Goal: Task Accomplishment & Management: Complete application form

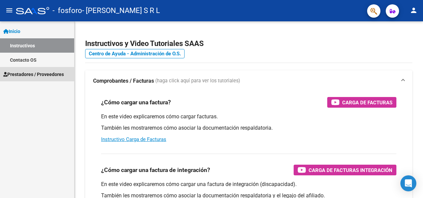
click at [51, 75] on span "Prestadores / Proveedores" at bounding box center [33, 74] width 61 height 7
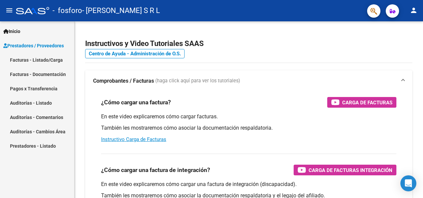
click at [56, 61] on link "Facturas - Listado/Carga" at bounding box center [37, 60] width 74 height 14
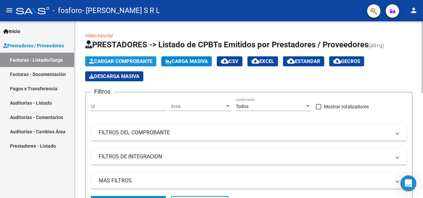
click at [114, 57] on button "Cargar Comprobante" at bounding box center [120, 61] width 71 height 10
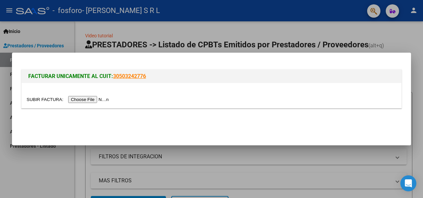
click at [88, 99] on input "file" at bounding box center [69, 99] width 84 height 7
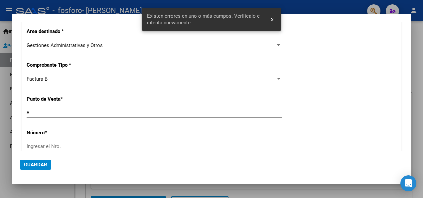
scroll to position [171, 0]
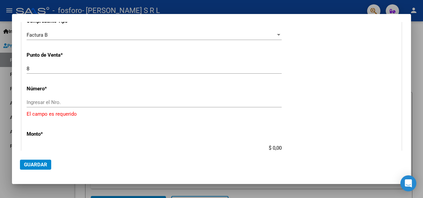
click at [57, 97] on div "Ingresar el Nro." at bounding box center [154, 102] width 255 height 10
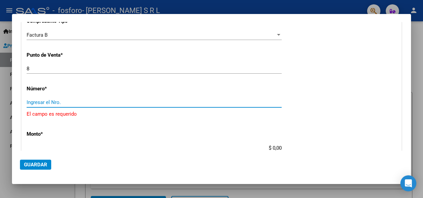
click at [57, 101] on input "Ingresar el Nro." at bounding box center [154, 102] width 255 height 6
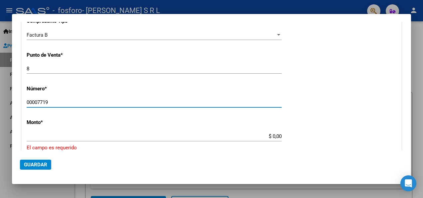
type input "00007719"
click at [46, 134] on input "$ 0,00" at bounding box center [154, 136] width 255 height 6
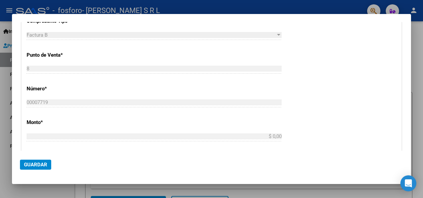
type input "$ 134.312,89"
type input "[DATE]"
type input "75406958191453"
click at [29, 165] on span "Guardar" at bounding box center [35, 164] width 23 height 6
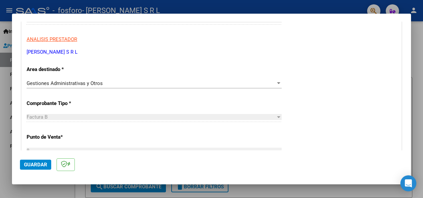
scroll to position [67, 0]
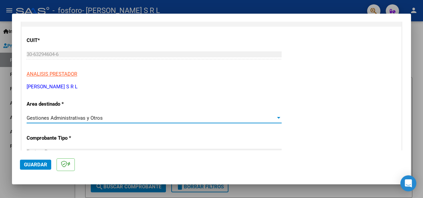
click at [131, 118] on div "Gestiones Administrativas y Otros" at bounding box center [151, 118] width 249 height 6
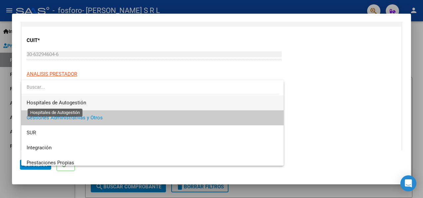
click at [81, 100] on span "Hospitales de Autogestión" at bounding box center [57, 102] width 60 height 6
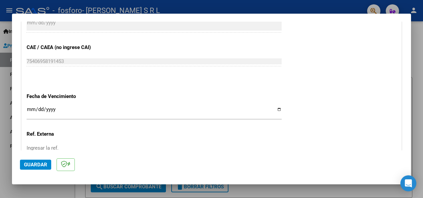
scroll to position [333, 0]
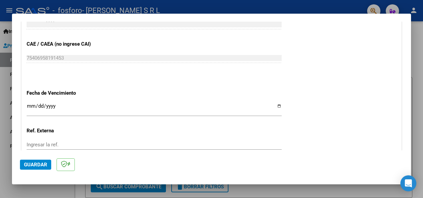
click at [33, 103] on input "Ingresar la fecha" at bounding box center [154, 108] width 255 height 11
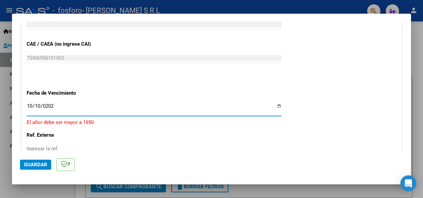
type input "[DATE]"
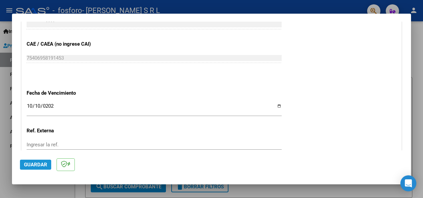
click at [39, 160] on button "Guardar" at bounding box center [35, 164] width 31 height 10
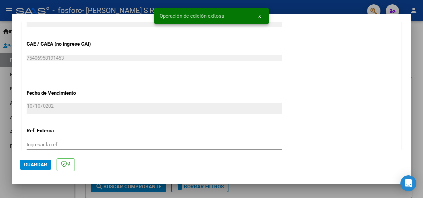
click at [262, 15] on button "x" at bounding box center [259, 16] width 13 height 12
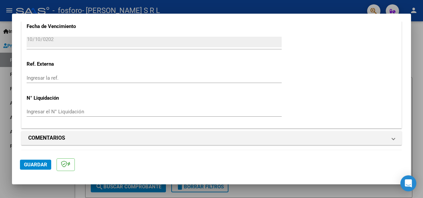
scroll to position [432, 0]
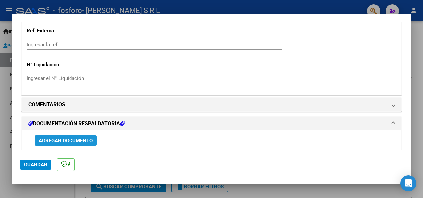
click at [58, 139] on span "Agregar Documento" at bounding box center [66, 140] width 54 height 6
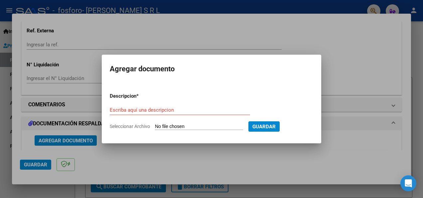
click at [173, 110] on div "Escriba aquí una descripcion" at bounding box center [180, 110] width 140 height 10
click at [137, 113] on div "Escriba aquí una descripcion" at bounding box center [180, 110] width 140 height 10
click at [156, 123] on input "Seleccionar Archivo" at bounding box center [199, 126] width 88 height 6
type input "C:\fakepath\Documentacion respaldatoria.zip"
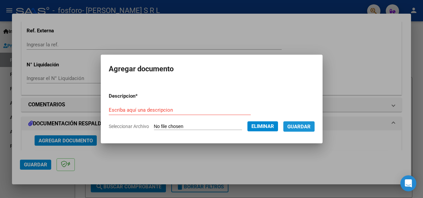
click at [303, 126] on span "Guardar" at bounding box center [298, 126] width 23 height 6
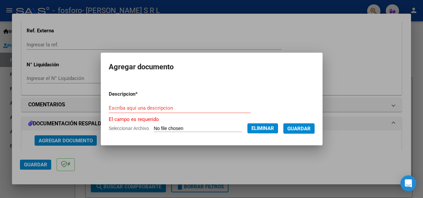
click at [199, 112] on div "Escriba aquí una descripcion" at bounding box center [180, 111] width 142 height 16
drag, startPoint x: 199, startPoint y: 112, endPoint x: 192, endPoint y: 108, distance: 8.7
click at [192, 108] on input "Escriba aquí una descripcion" at bounding box center [180, 108] width 142 height 6
click at [298, 129] on span "Guardar" at bounding box center [298, 128] width 23 height 6
drag, startPoint x: 149, startPoint y: 98, endPoint x: 150, endPoint y: 106, distance: 8.0
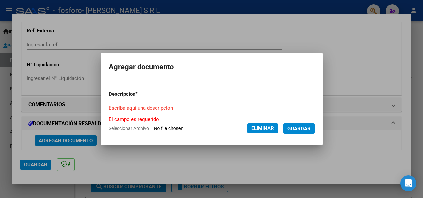
click at [150, 104] on form "Descripcion * Escriba aquí una descripcion El campo es requerido Seleccionar Ar…" at bounding box center [212, 111] width 206 height 52
drag, startPoint x: 150, startPoint y: 106, endPoint x: 152, endPoint y: 112, distance: 6.9
click at [150, 107] on input "Escriba aquí una descripcion" at bounding box center [180, 108] width 142 height 6
drag, startPoint x: 142, startPoint y: 111, endPoint x: 145, endPoint y: 108, distance: 4.0
click at [142, 111] on div "Escriba aquí una descripcion" at bounding box center [180, 108] width 142 height 10
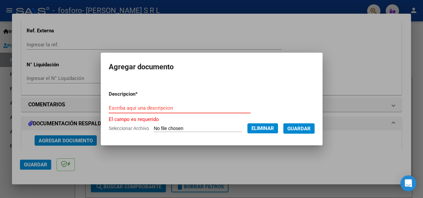
click at [300, 132] on button "Guardar" at bounding box center [298, 128] width 31 height 10
click at [300, 125] on span "Guardar" at bounding box center [298, 128] width 23 height 6
click at [212, 124] on form "Descripcion * Escriba aquí una descripcion El campo es requerido Seleccionar Ar…" at bounding box center [212, 111] width 206 height 52
click at [267, 129] on span "Eliminar" at bounding box center [262, 128] width 23 height 6
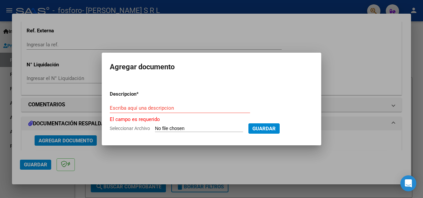
click at [74, 138] on div at bounding box center [211, 99] width 423 height 198
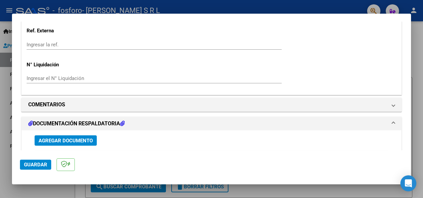
click at [75, 137] on span "Agregar Documento" at bounding box center [66, 140] width 54 height 6
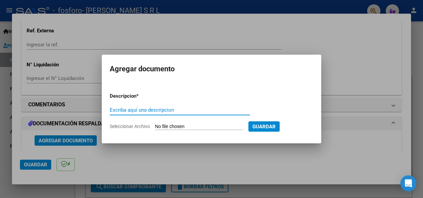
click at [273, 124] on span "Guardar" at bounding box center [263, 126] width 23 height 6
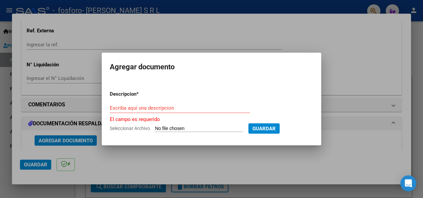
click at [170, 128] on input "Seleccionar Archivo" at bounding box center [199, 128] width 88 height 6
click at [262, 128] on span "Guardar" at bounding box center [263, 128] width 23 height 6
click at [78, 140] on div at bounding box center [211, 99] width 423 height 198
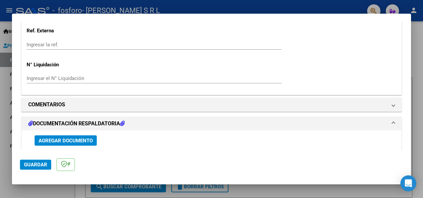
click at [82, 117] on mat-expansion-panel-header "DOCUMENTACIÓN RESPALDATORIA" at bounding box center [212, 123] width 380 height 13
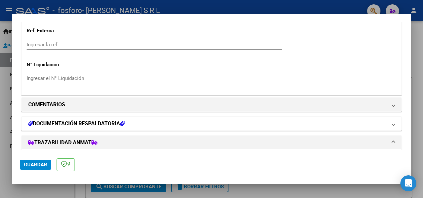
click at [128, 121] on mat-panel-title "DOCUMENTACIÓN RESPALDATORIA" at bounding box center [207, 123] width 359 height 8
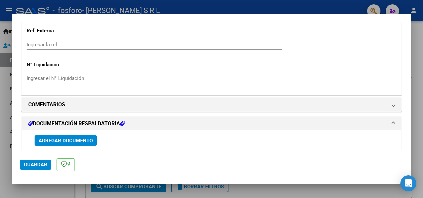
click at [80, 139] on span "Agregar Documento" at bounding box center [66, 140] width 54 height 6
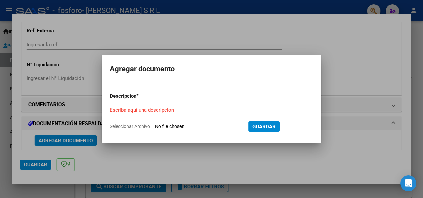
drag, startPoint x: 170, startPoint y: 105, endPoint x: 172, endPoint y: 124, distance: 19.1
click at [169, 107] on div "Escriba aquí una descripcion" at bounding box center [180, 110] width 140 height 10
click at [175, 126] on input "Seleccionar Archivo" at bounding box center [199, 126] width 88 height 6
type input "C:\fakepath\Documentacion respaldatoria.zip"
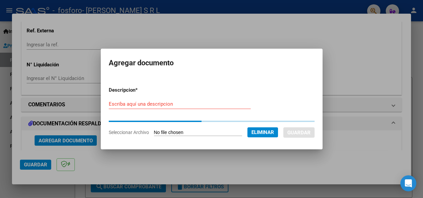
click at [267, 123] on form "Descripcion * Escriba aquí una descripcion Seleccionar Archivo Eliminar Guardar" at bounding box center [212, 111] width 206 height 60
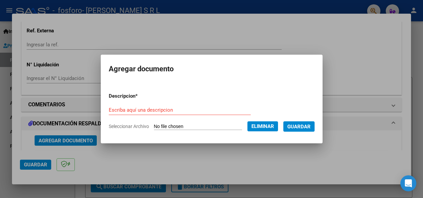
drag, startPoint x: 168, startPoint y: 111, endPoint x: 168, endPoint y: 103, distance: 7.7
click at [168, 107] on input "Escriba aquí una descripcion" at bounding box center [180, 110] width 142 height 6
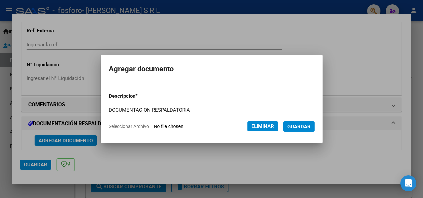
type input "DOCUMENTACION RESPALDATORIA"
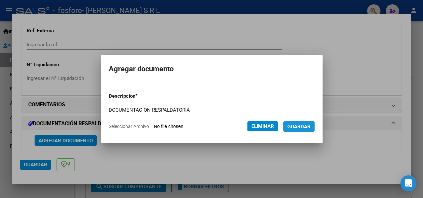
click at [306, 124] on span "Guardar" at bounding box center [298, 126] width 23 height 6
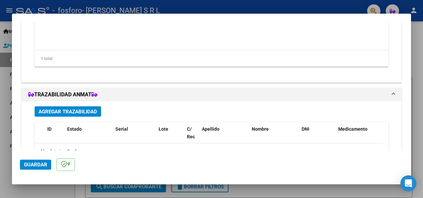
scroll to position [665, 0]
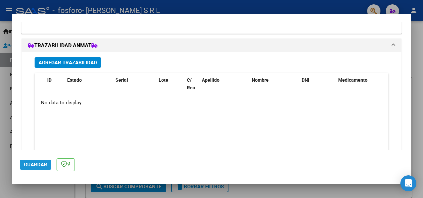
click at [33, 163] on span "Guardar" at bounding box center [35, 164] width 23 height 6
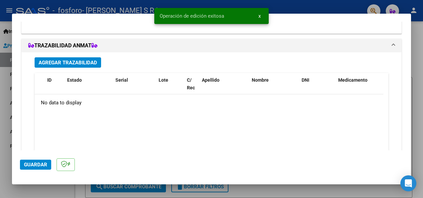
click at [262, 15] on button "x" at bounding box center [259, 16] width 13 height 12
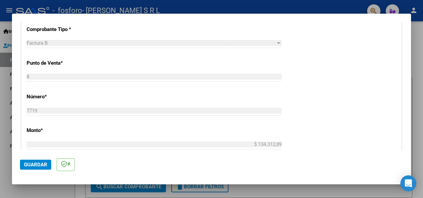
scroll to position [67, 0]
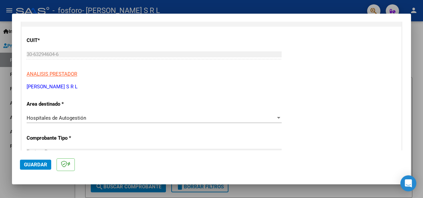
click at [283, 191] on div at bounding box center [211, 99] width 423 height 198
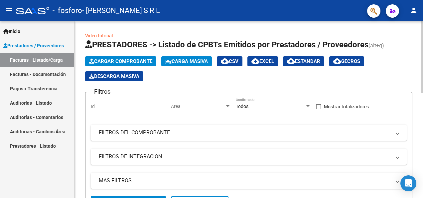
click at [150, 58] on button "Cargar Comprobante" at bounding box center [120, 61] width 71 height 10
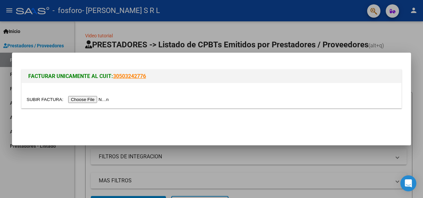
click at [93, 100] on input "file" at bounding box center [69, 99] width 84 height 7
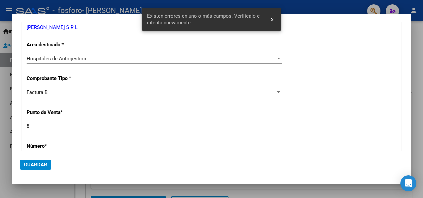
scroll to position [104, 0]
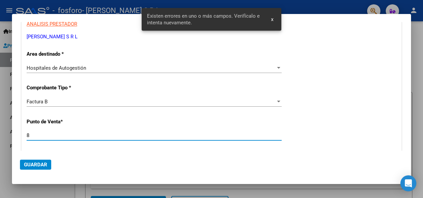
click at [61, 133] on input "8" at bounding box center [154, 135] width 255 height 6
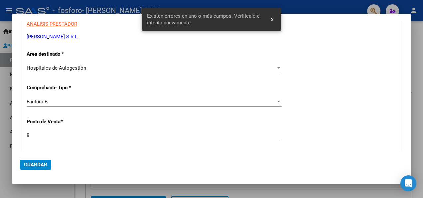
scroll to position [137, 0]
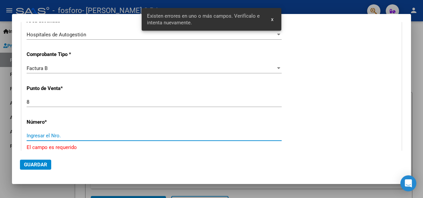
click at [51, 134] on input "Ingresar el Nro." at bounding box center [154, 135] width 255 height 6
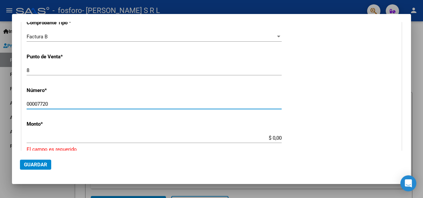
scroll to position [204, 0]
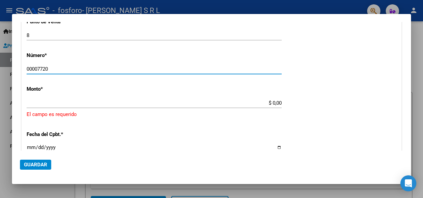
type input "00007720"
click at [43, 98] on div "$ 0,00 Ingresar el monto" at bounding box center [154, 103] width 255 height 10
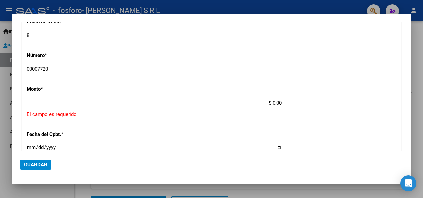
type input "$ 1.016.316,63"
type input "[DATE]"
type input "75406958221218"
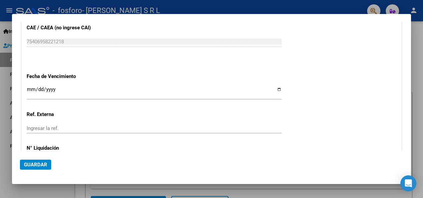
scroll to position [337, 0]
click at [31, 87] on input "Ingresar la fecha" at bounding box center [154, 91] width 255 height 11
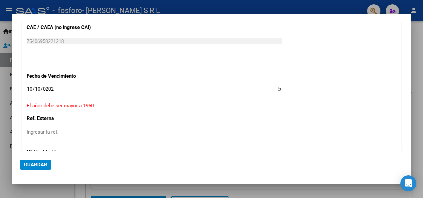
type input "[DATE]"
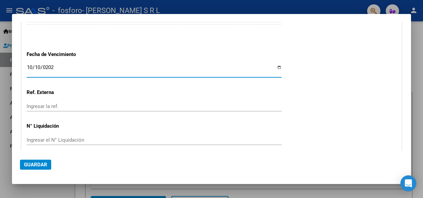
scroll to position [385, 0]
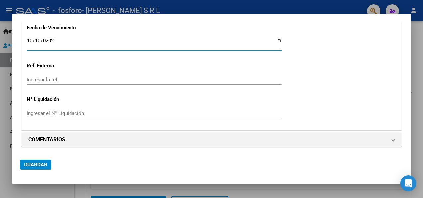
click at [39, 169] on button "Guardar" at bounding box center [35, 164] width 31 height 10
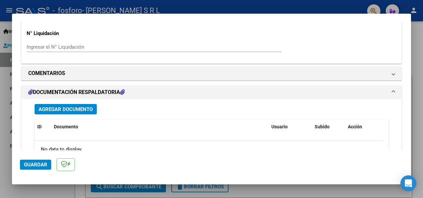
scroll to position [466, 0]
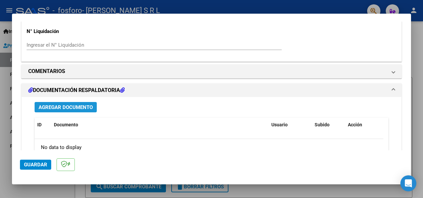
click at [70, 109] on span "Agregar Documento" at bounding box center [66, 107] width 54 height 6
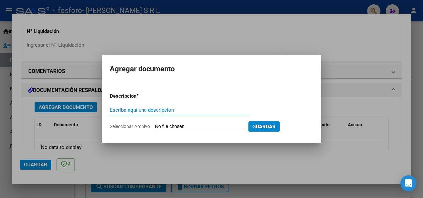
click at [204, 108] on input "Escriba aquí una descripcion" at bounding box center [180, 110] width 140 height 6
type input "DOCUMENTACION RESPALDATORIA"
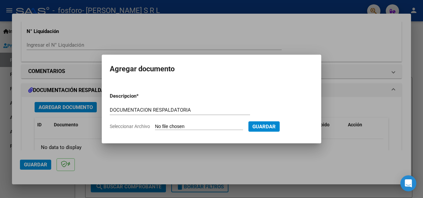
click at [158, 126] on input "Seleccionar Archivo" at bounding box center [199, 126] width 88 height 6
type input "C:\fakepath\DOCUMENTACION RESPALDATORIA.zip"
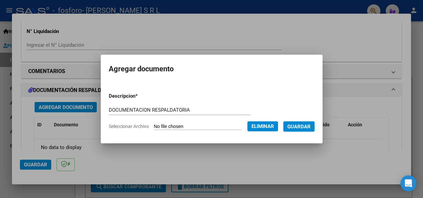
click at [295, 126] on span "Guardar" at bounding box center [298, 126] width 23 height 6
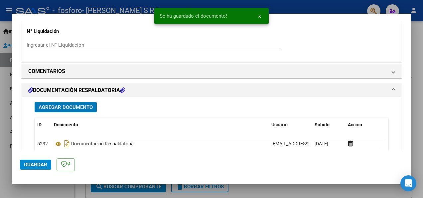
click at [263, 14] on button "x" at bounding box center [259, 16] width 13 height 12
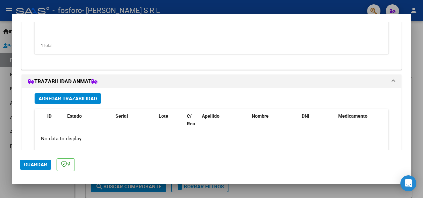
scroll to position [632, 0]
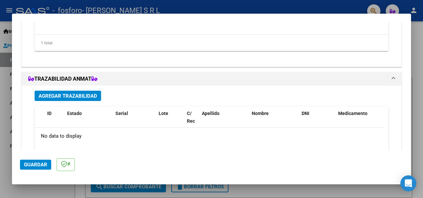
click at [29, 164] on span "Guardar" at bounding box center [35, 164] width 23 height 6
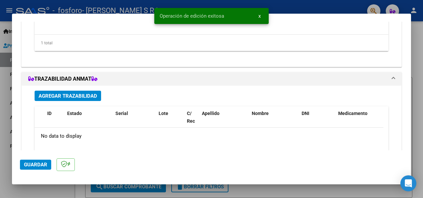
click at [259, 14] on span "x" at bounding box center [259, 16] width 2 height 6
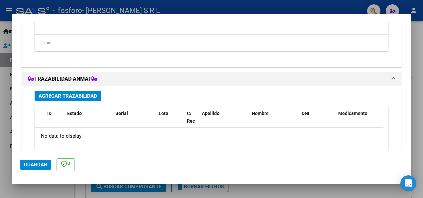
click at [193, 5] on div at bounding box center [211, 99] width 423 height 198
type input "$ 0,00"
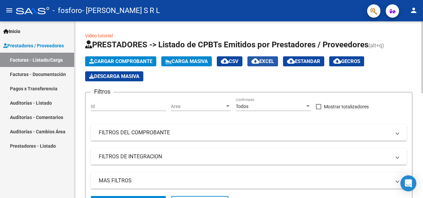
click at [267, 63] on span "cloud_download EXCEL" at bounding box center [262, 61] width 23 height 6
